Goal: Task Accomplishment & Management: Complete application form

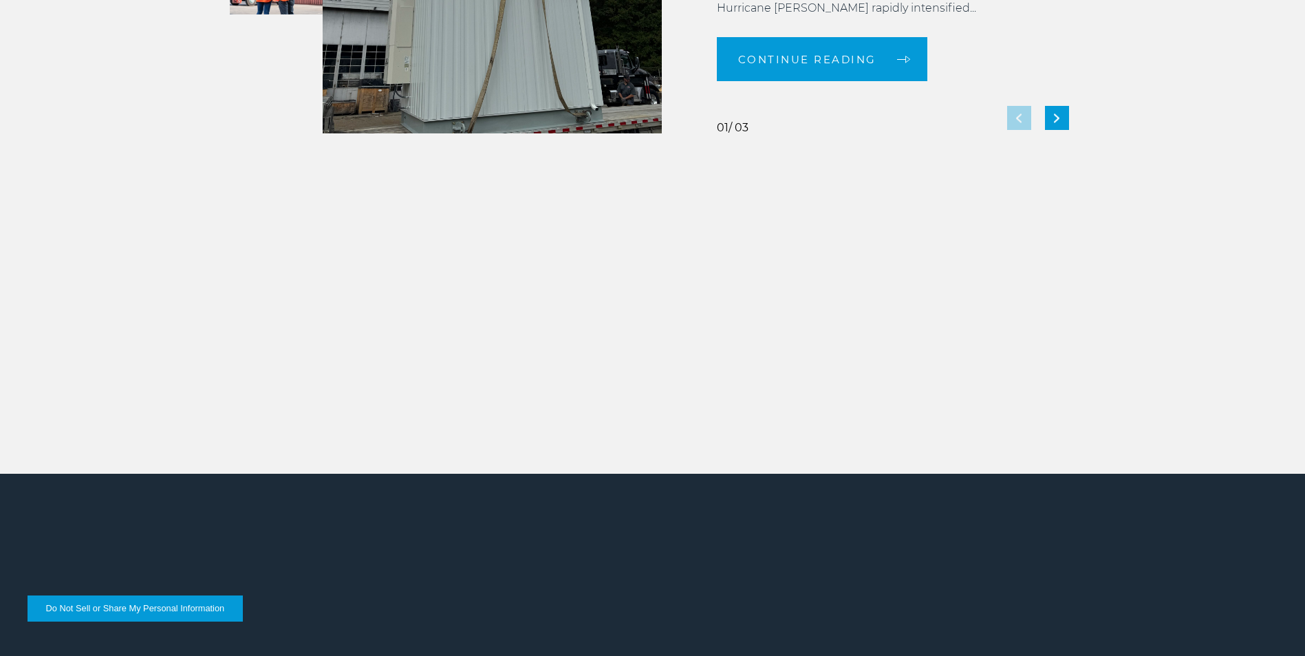
scroll to position [3061, 0]
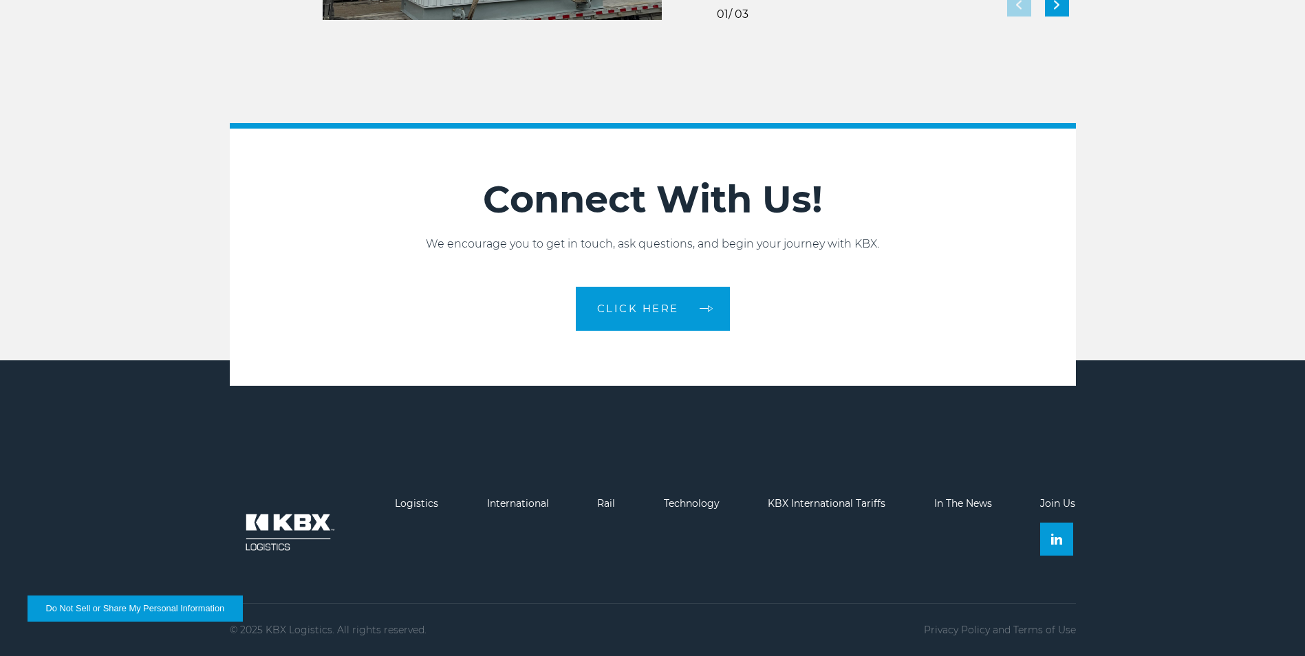
click at [1039, 507] on link "Join Us" at bounding box center [1057, 503] width 35 height 12
click at [1039, 504] on link "Join Us" at bounding box center [1057, 503] width 35 height 12
click at [1039, 509] on link "Join Us" at bounding box center [1057, 503] width 35 height 12
click at [1039, 508] on link "Join Us" at bounding box center [1057, 503] width 35 height 12
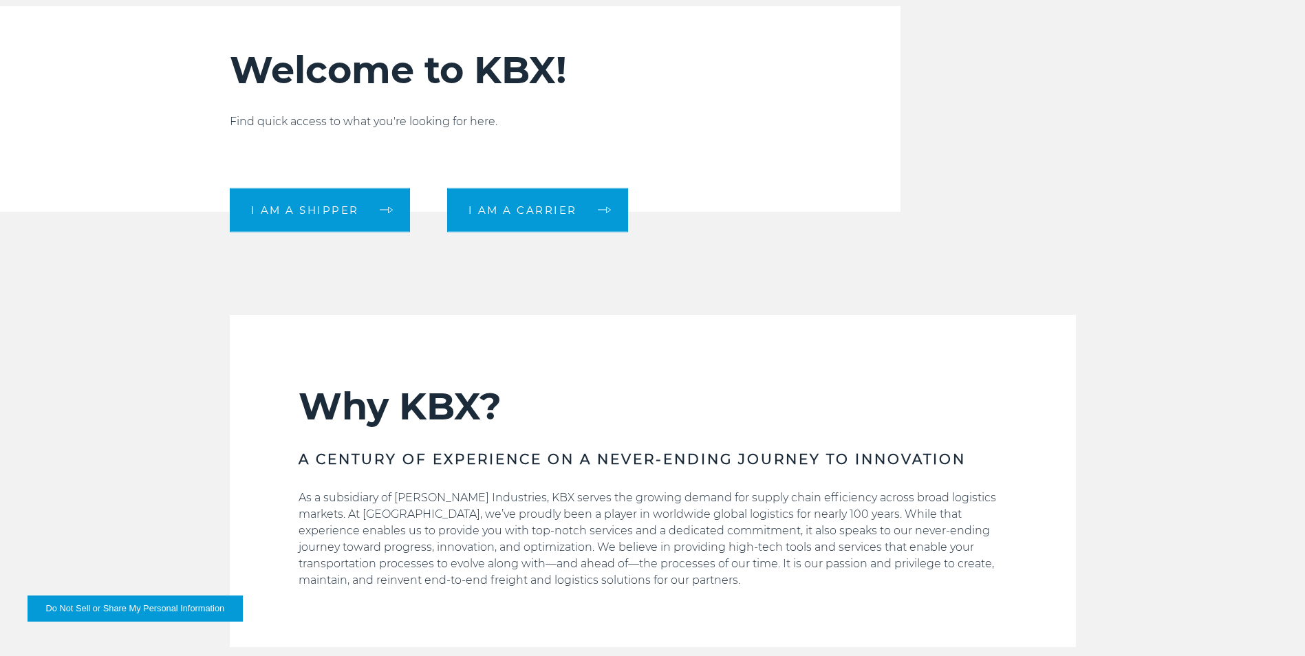
scroll to position [0, 0]
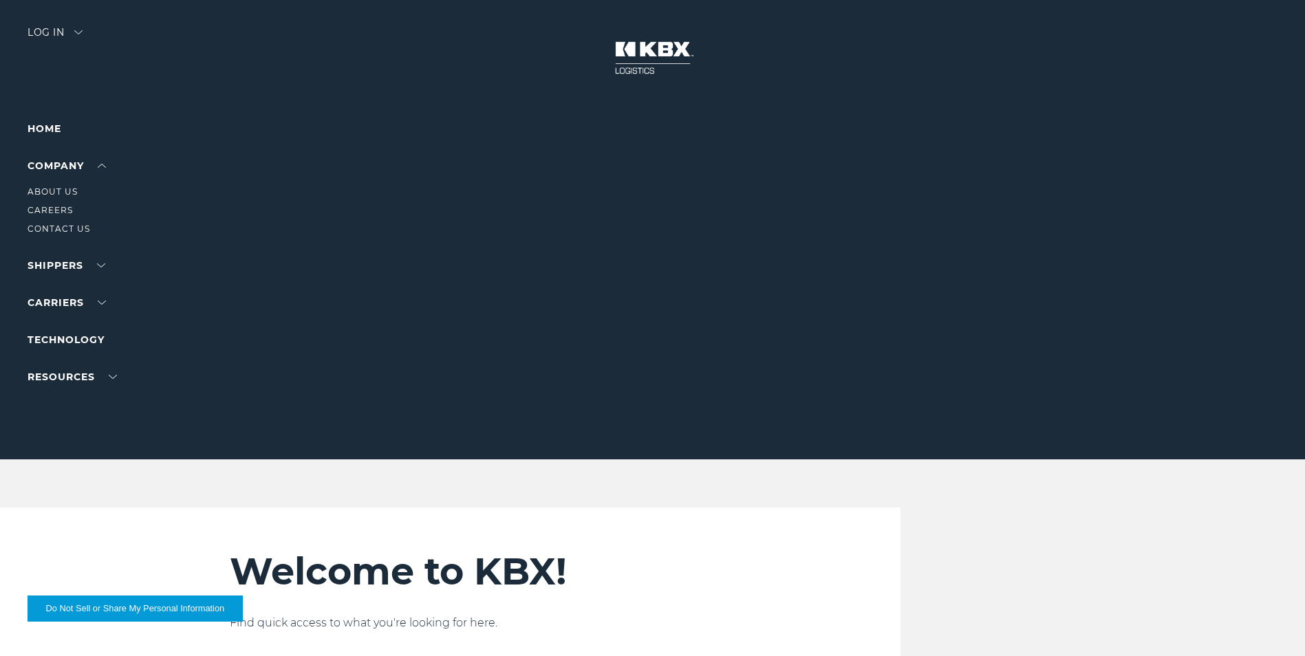
click at [51, 158] on li "Company About Us Careers Contact Us" at bounding box center [88, 197] width 120 height 79
click at [35, 208] on link "Careers" at bounding box center [50, 210] width 45 height 10
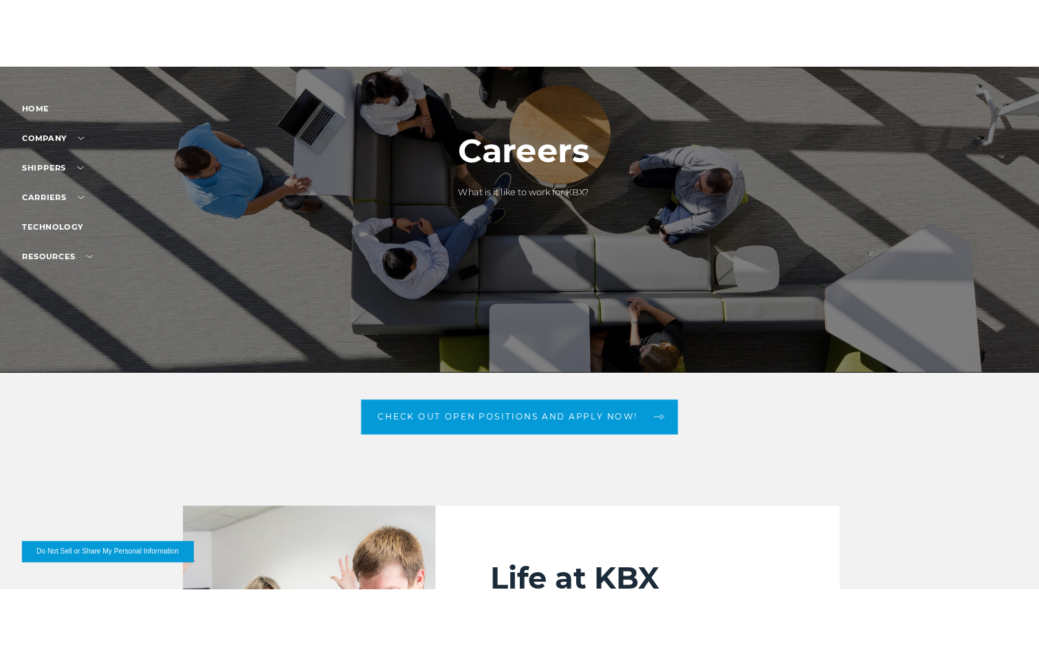
scroll to position [85, 0]
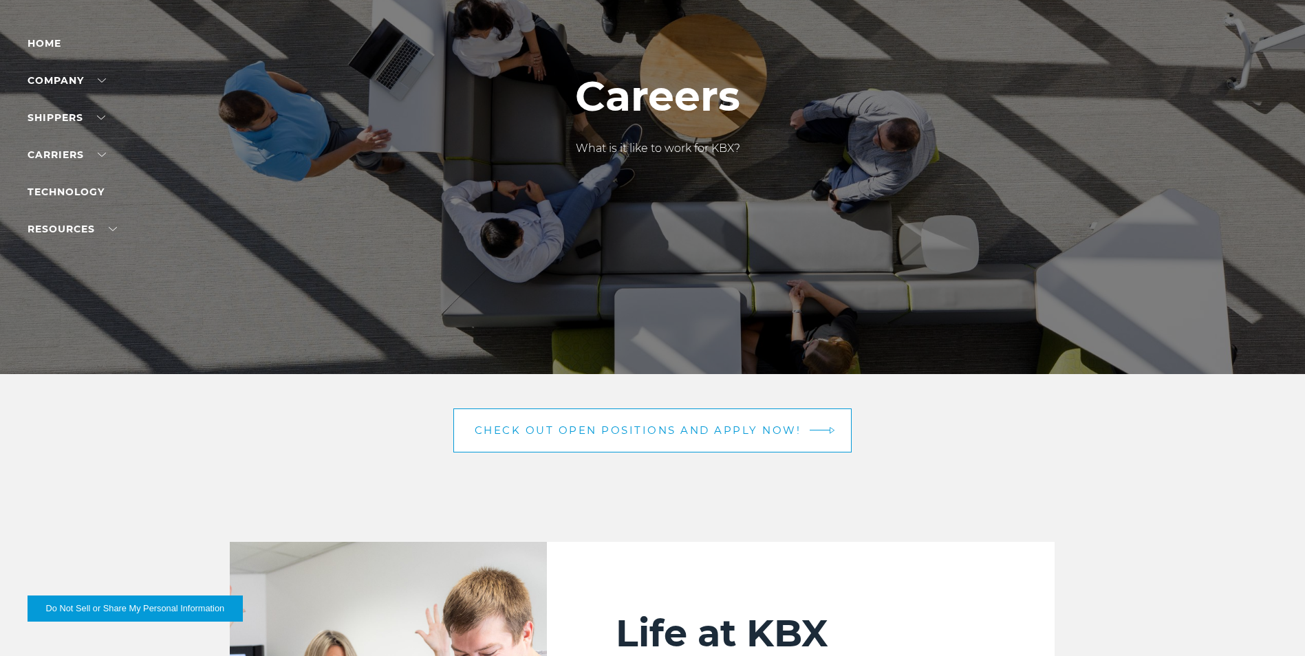
click at [790, 439] on link "Check out open positions and apply now!" at bounding box center [652, 431] width 399 height 44
